Goal: Information Seeking & Learning: Learn about a topic

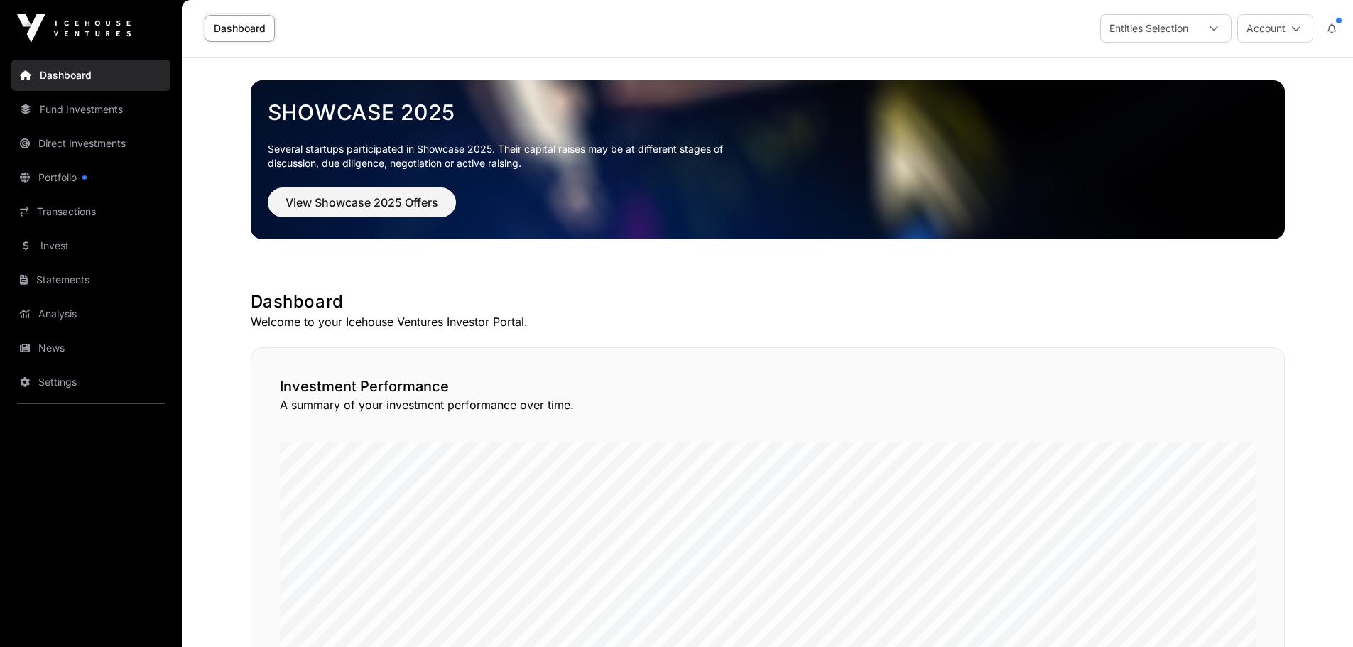
click at [61, 239] on link "Invest" at bounding box center [90, 245] width 159 height 31
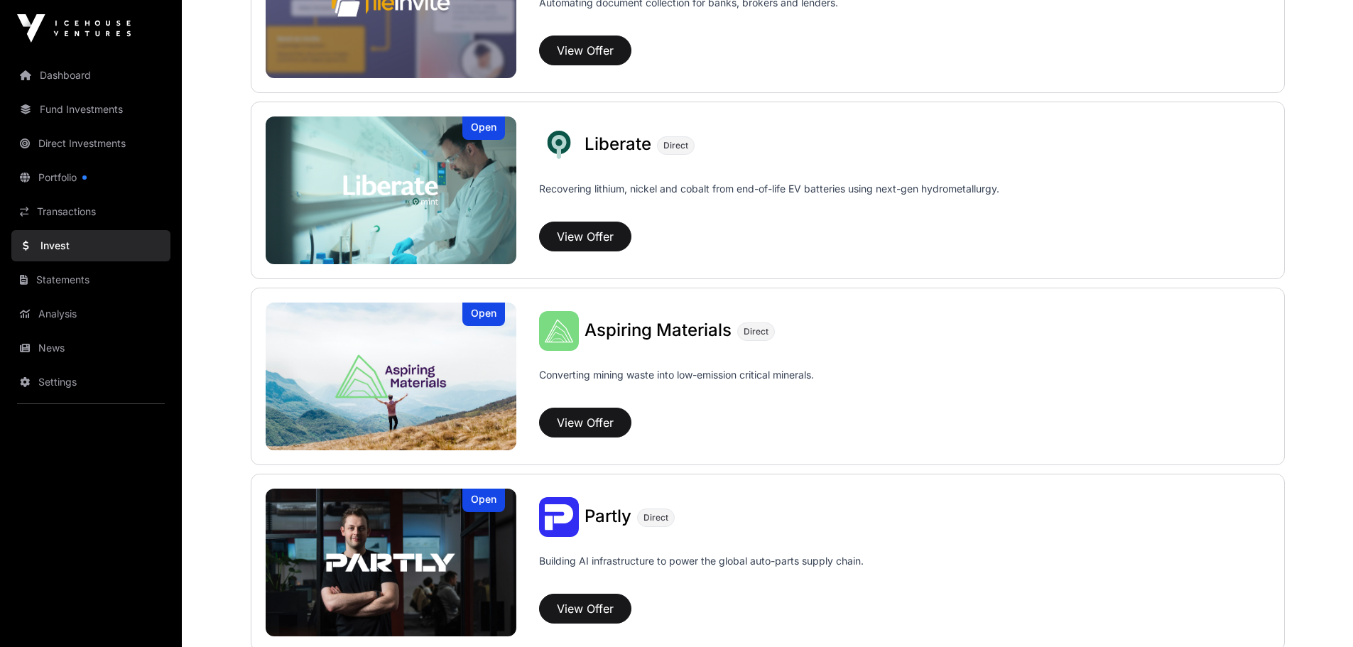
scroll to position [1017, 0]
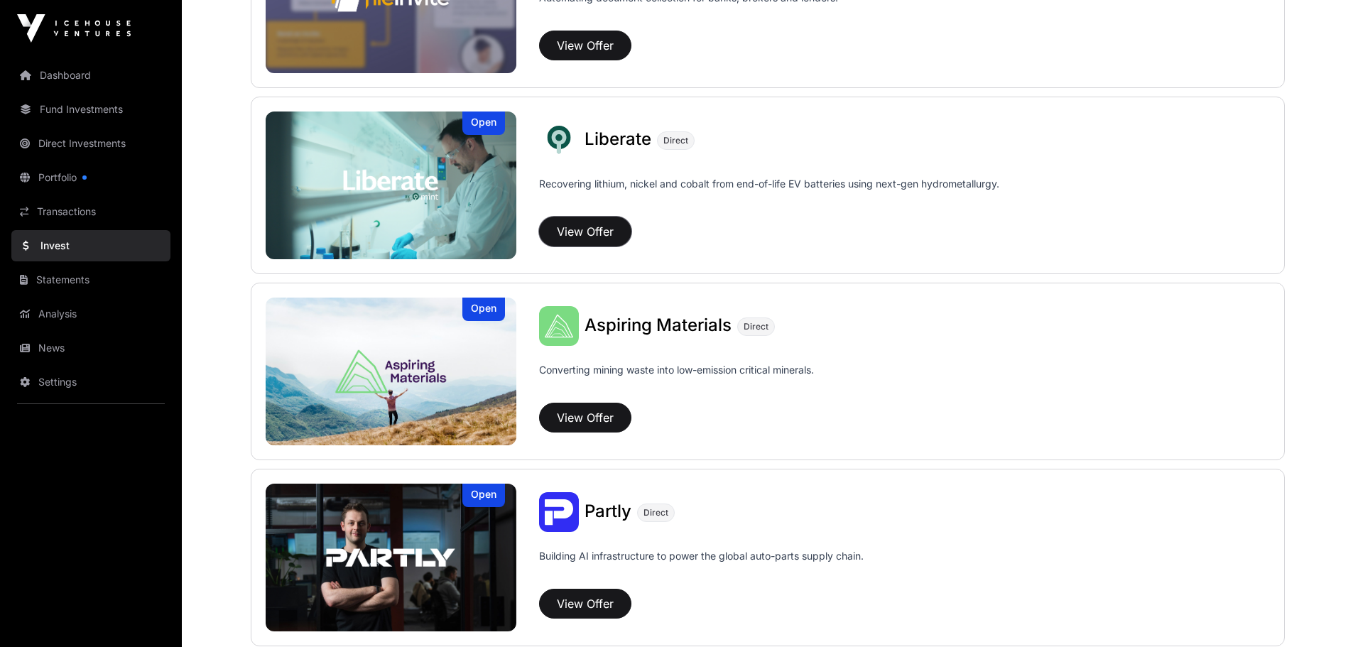
click at [587, 224] on button "View Offer" at bounding box center [585, 232] width 92 height 30
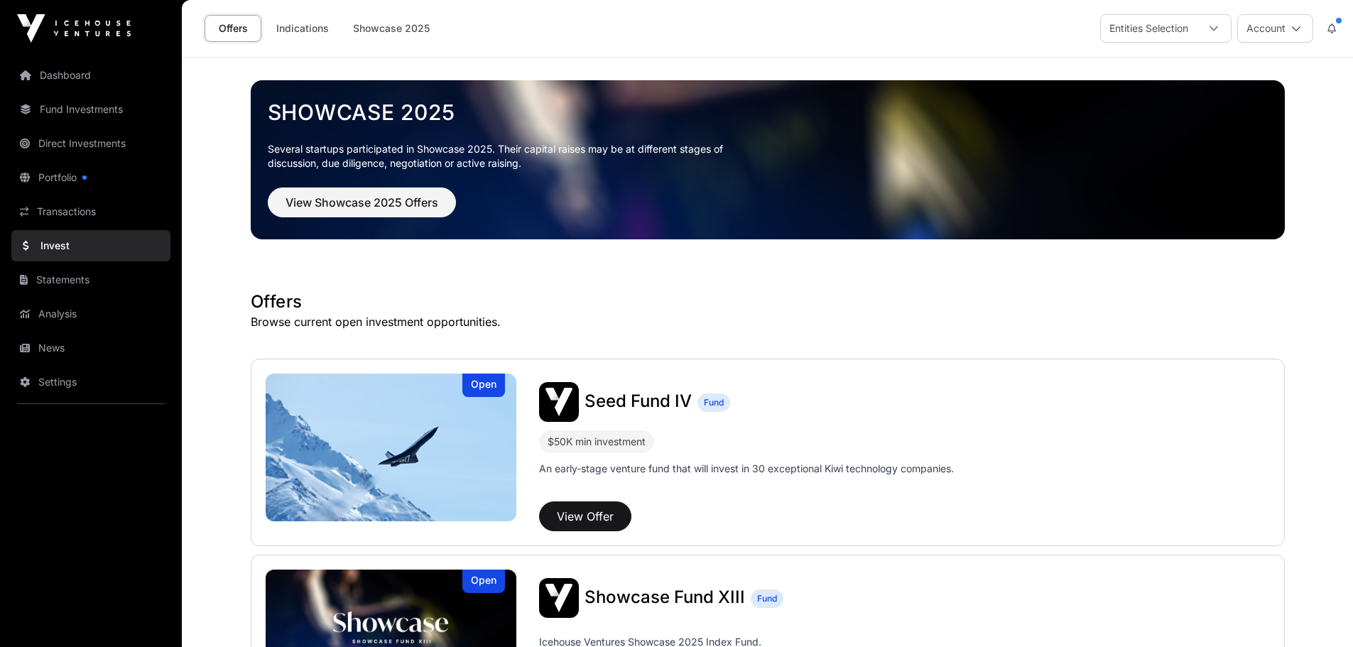
scroll to position [1017, 0]
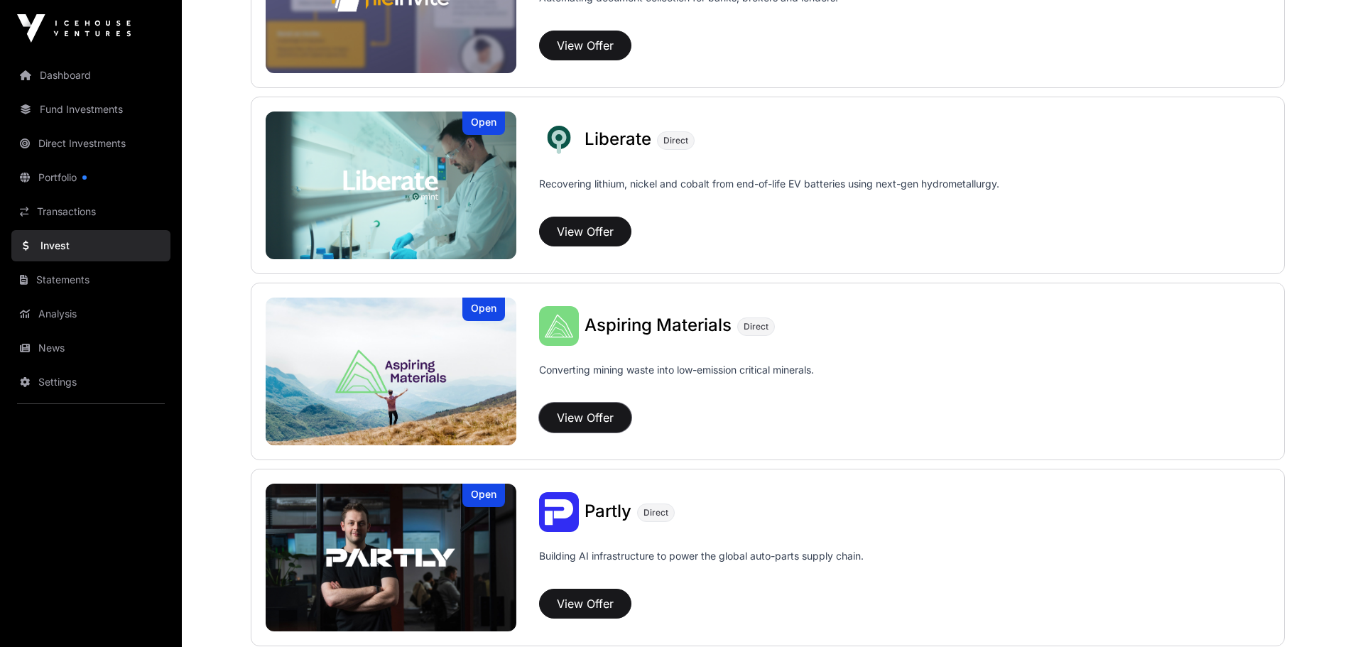
click at [587, 411] on button "View Offer" at bounding box center [585, 418] width 92 height 30
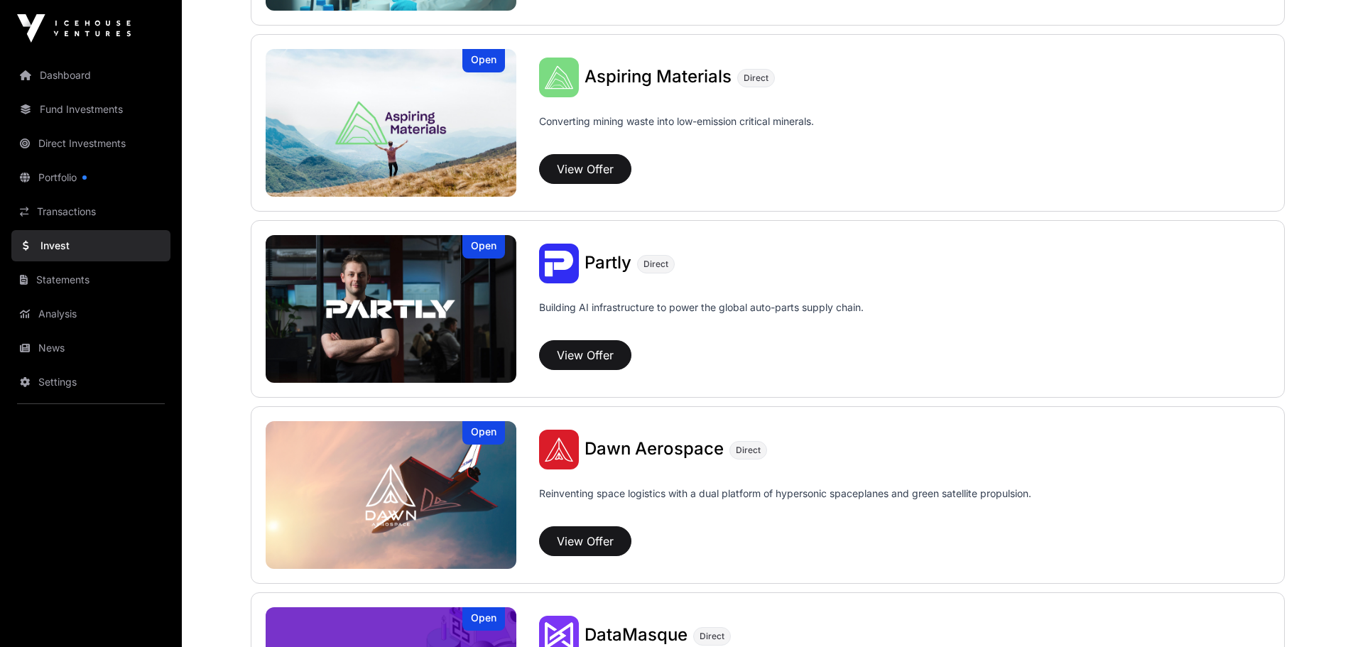
scroll to position [1276, 0]
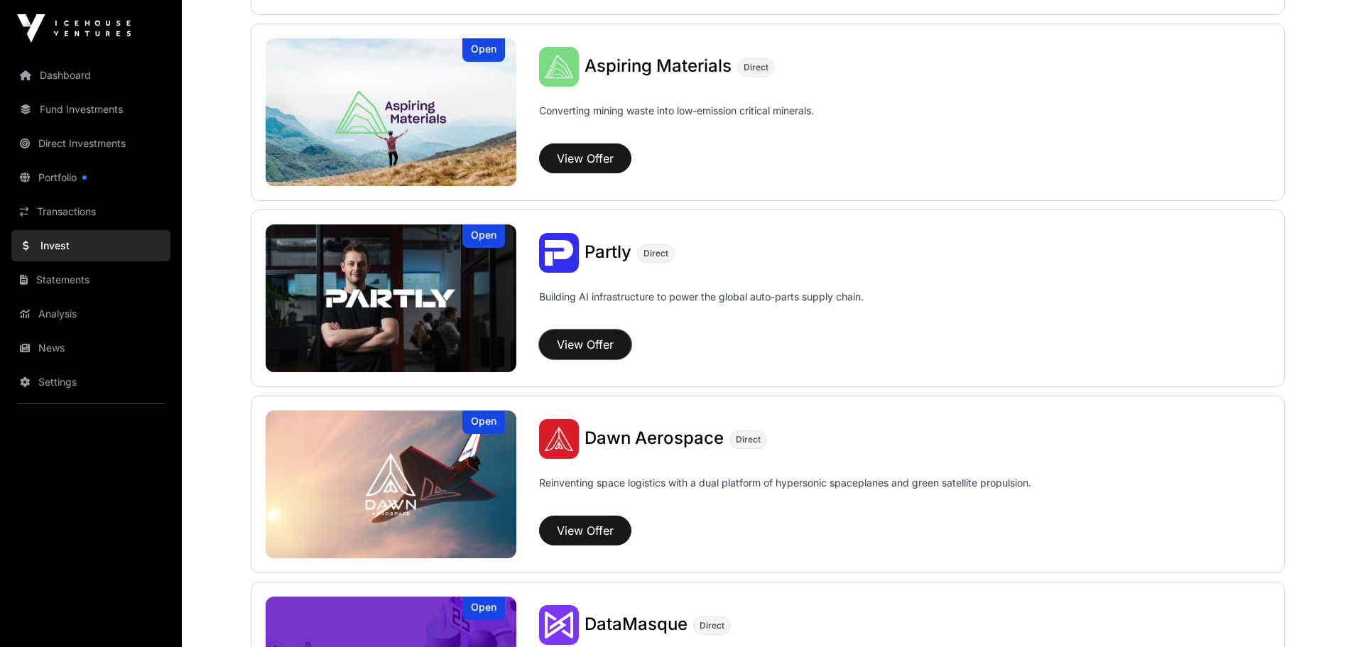
click at [582, 342] on button "View Offer" at bounding box center [585, 345] width 92 height 30
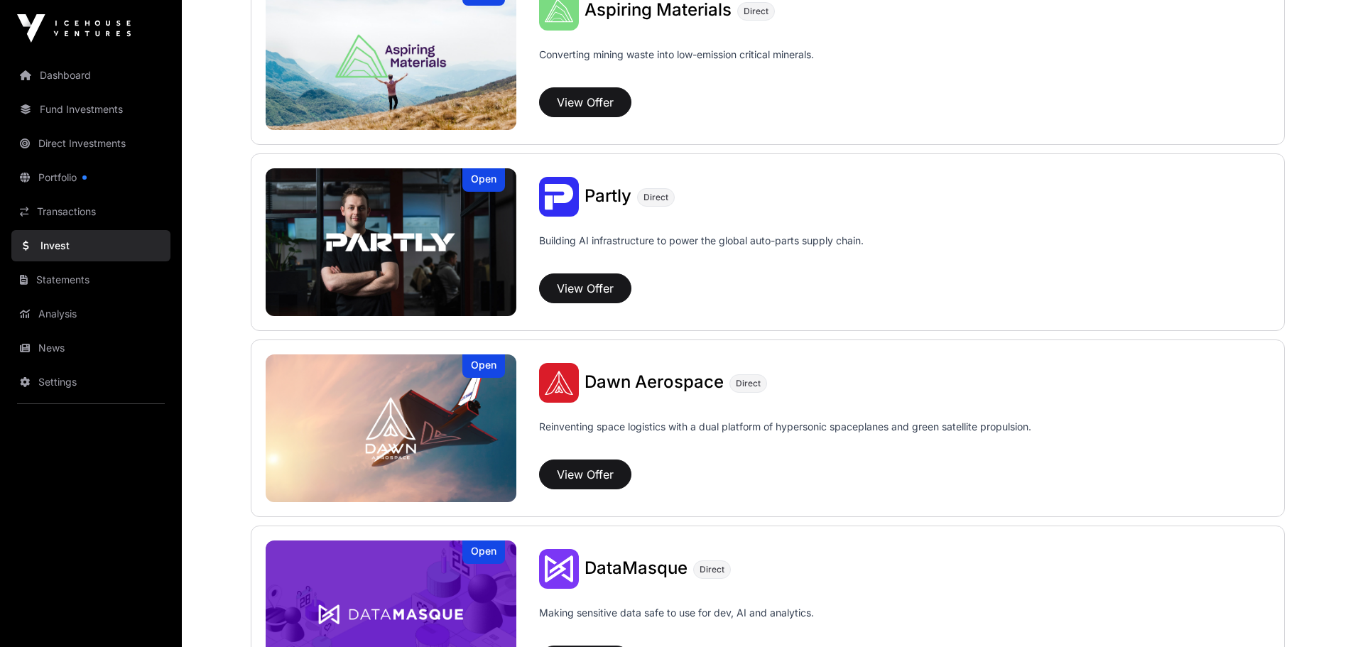
scroll to position [1377, 0]
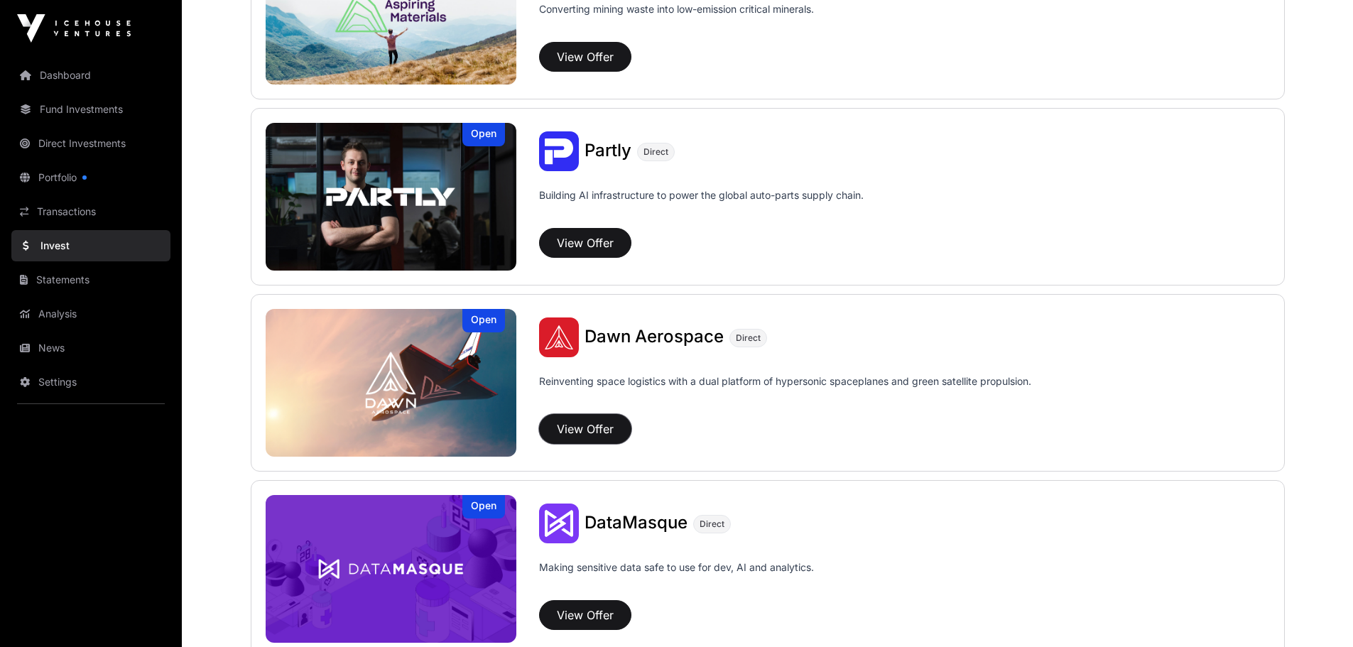
click at [581, 423] on button "View Offer" at bounding box center [585, 429] width 92 height 30
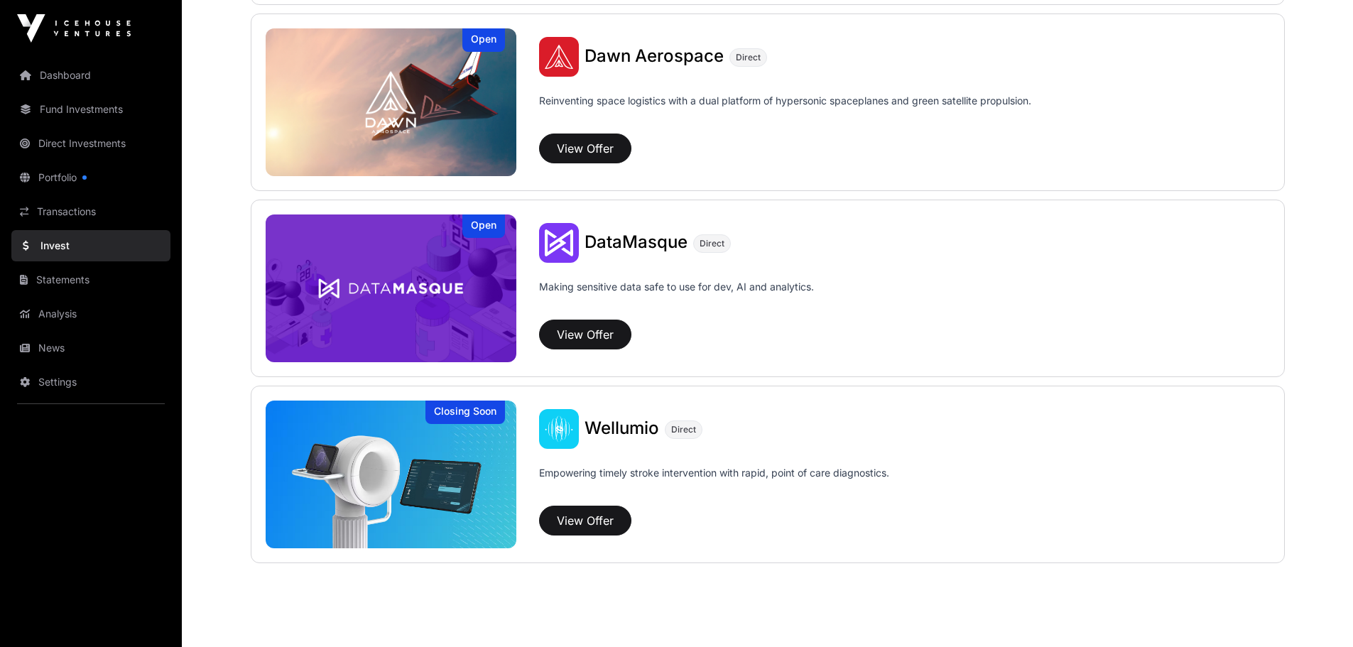
scroll to position [1661, 0]
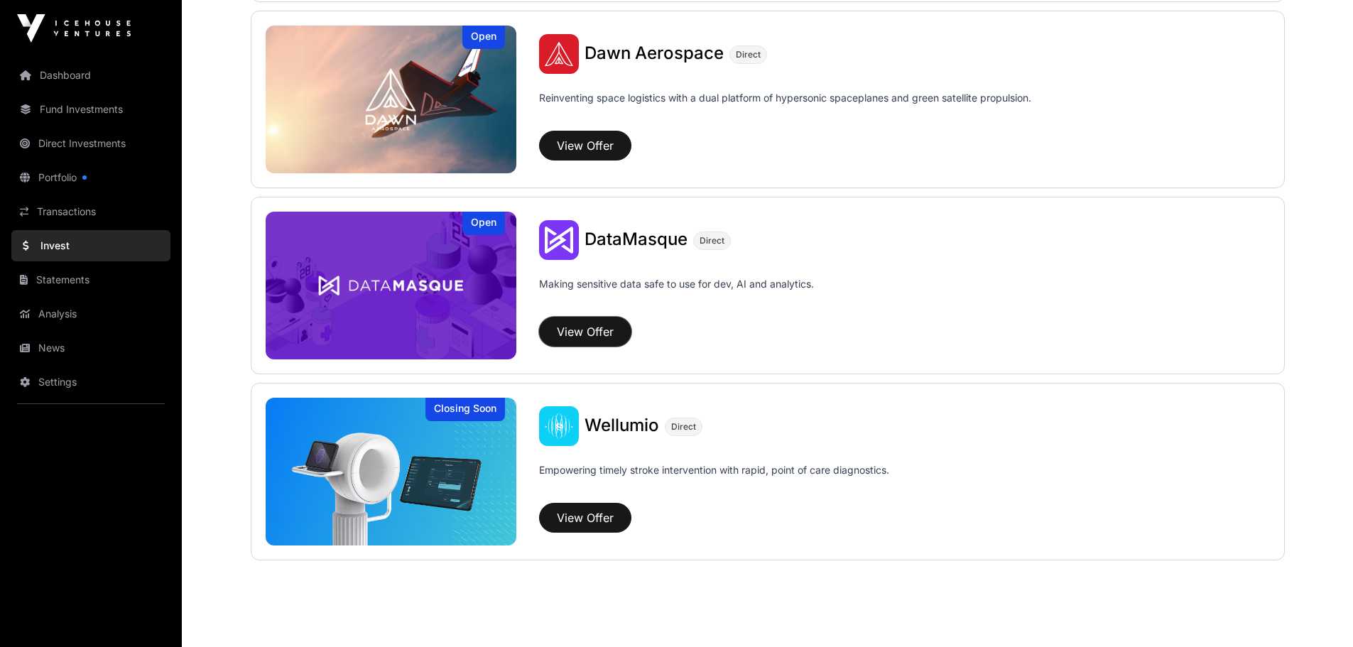
click at [590, 328] on button "View Offer" at bounding box center [585, 332] width 92 height 30
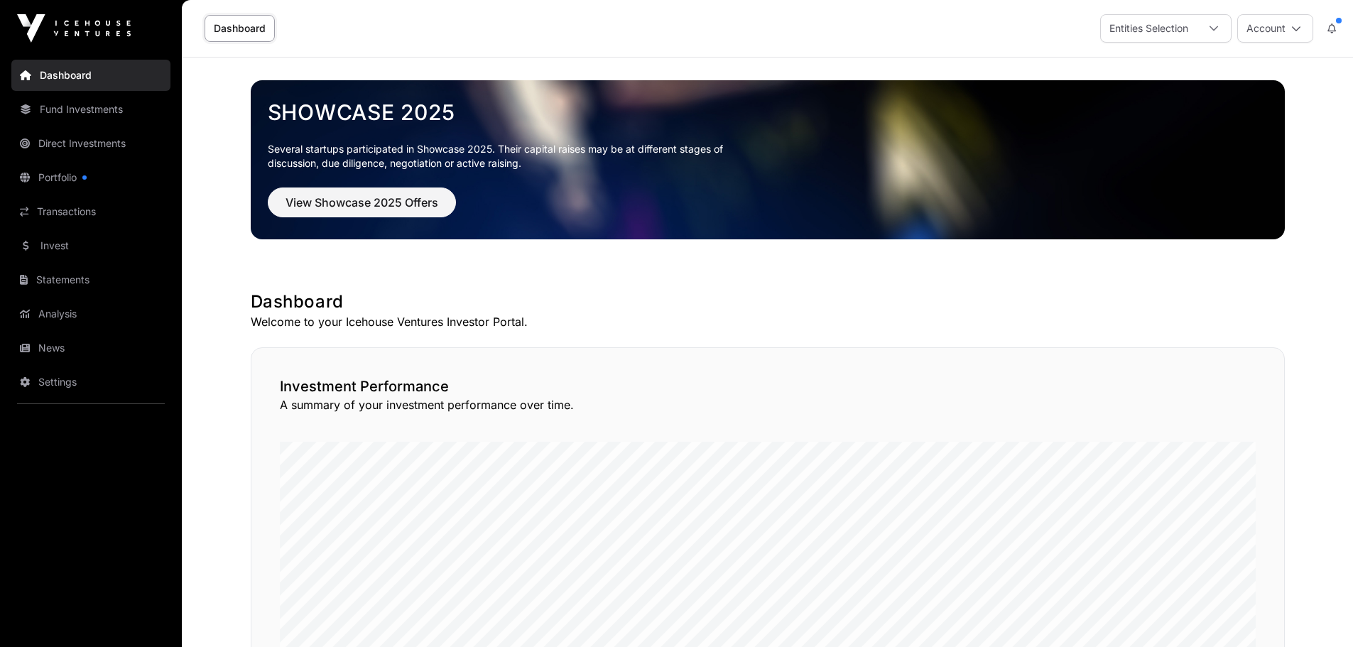
click at [72, 171] on link "Portfolio" at bounding box center [90, 177] width 159 height 31
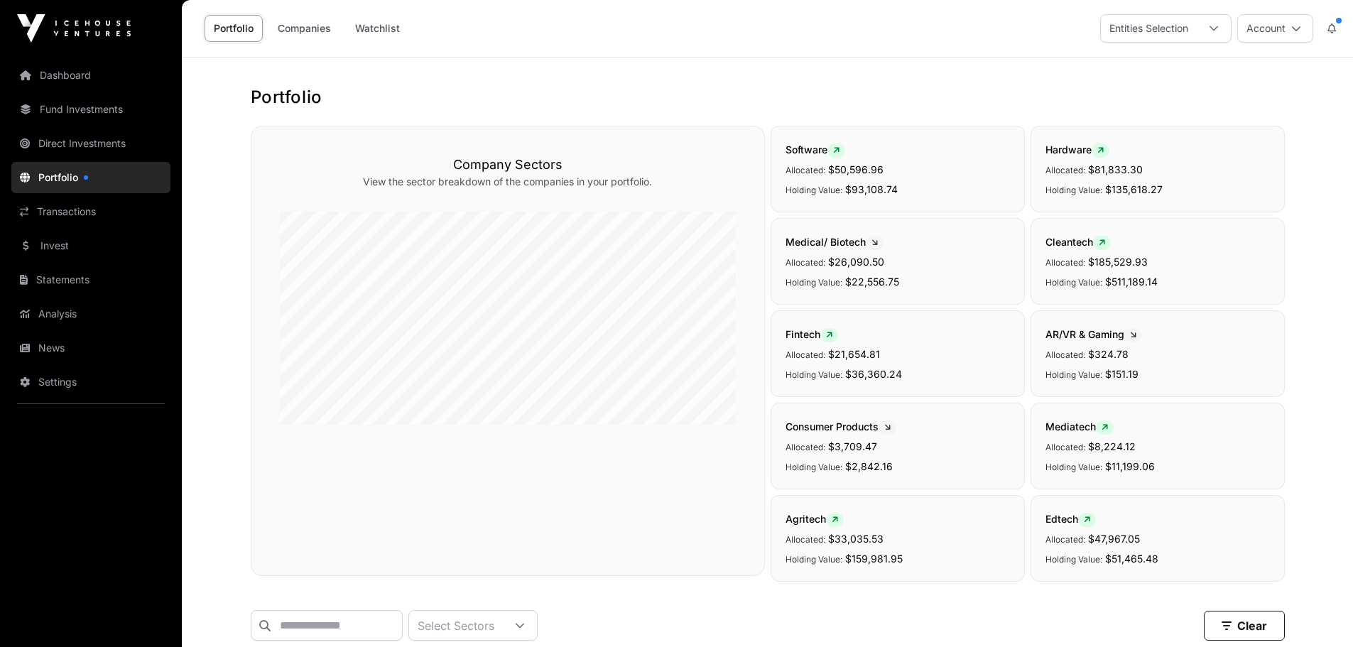
click at [78, 72] on link "Dashboard" at bounding box center [90, 75] width 159 height 31
